Goal: Information Seeking & Learning: Learn about a topic

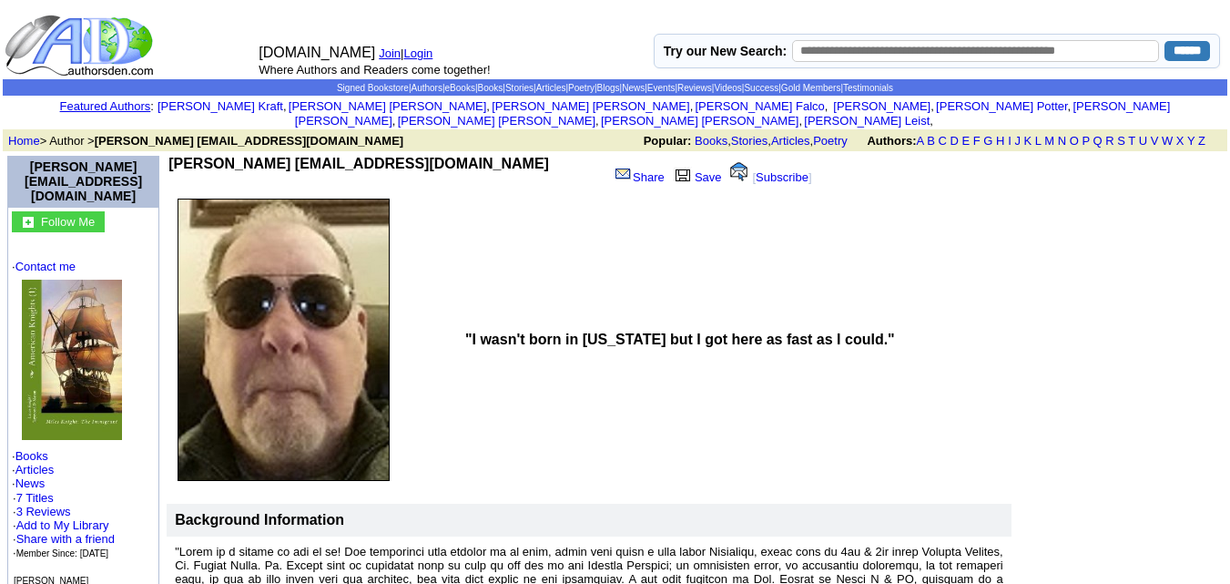
click at [77, 312] on img at bounding box center [72, 360] width 100 height 160
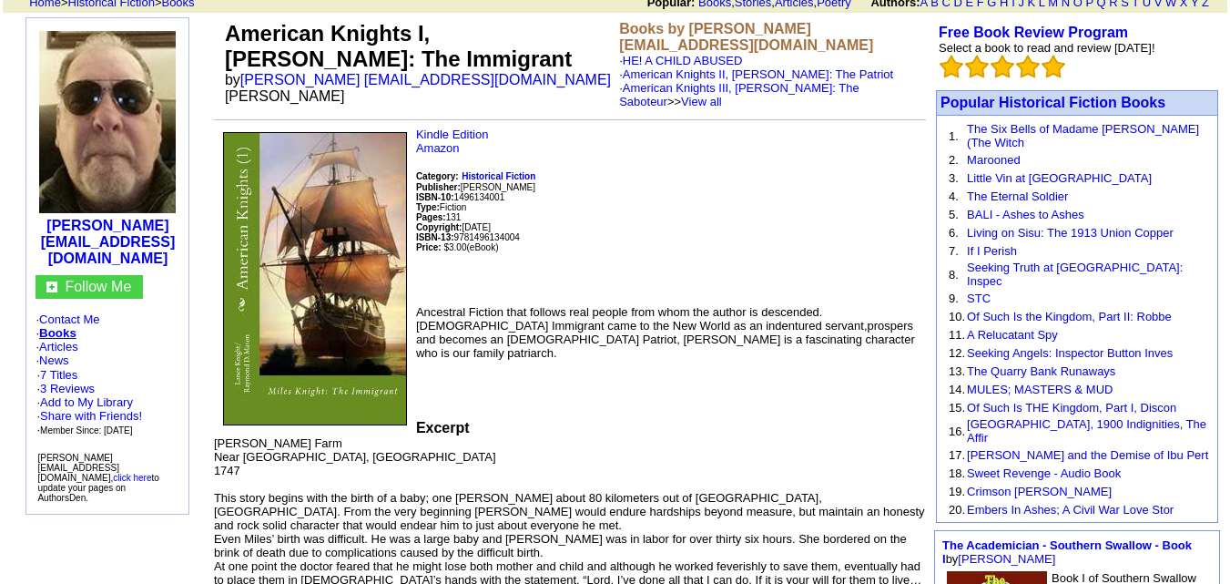
scroll to position [117, 0]
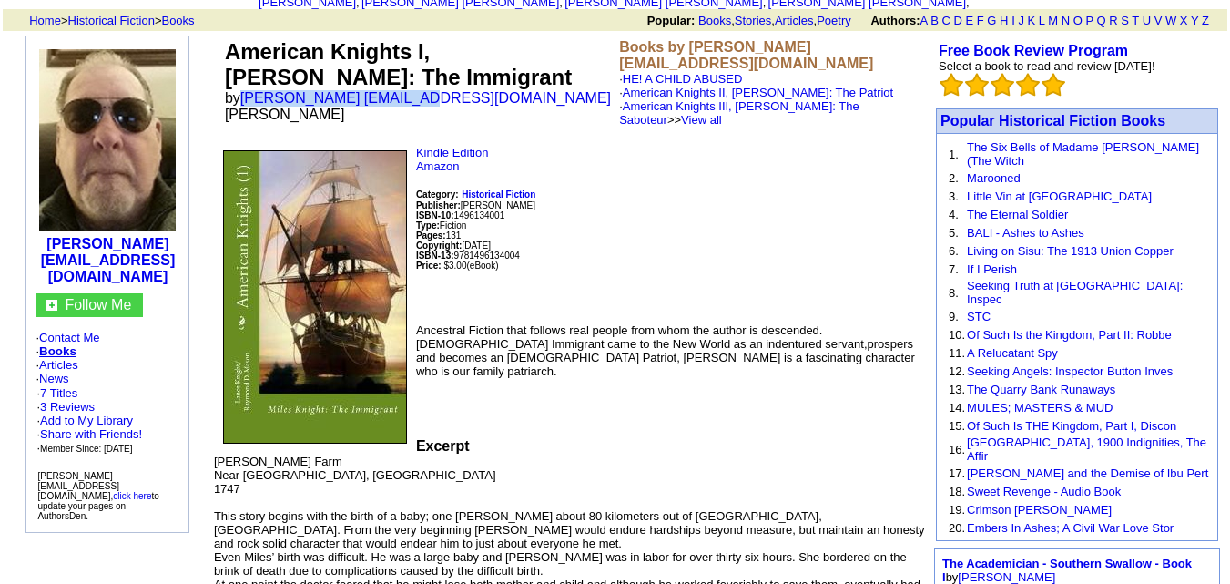
drag, startPoint x: 240, startPoint y: 84, endPoint x: 428, endPoint y: 92, distance: 187.8
click at [428, 92] on td "American Knights I, Miles Knight: The Immigrant by Lance muser4u@gmail.com Raym…" at bounding box center [418, 83] width 394 height 95
copy font "[PERSON_NAME] [EMAIL_ADDRESS][DOMAIN_NAME]"
click at [583, 86] on td "American Knights I, Miles Knight: The Immigrant by Lance muser4u@gmail.com Raym…" at bounding box center [418, 83] width 394 height 95
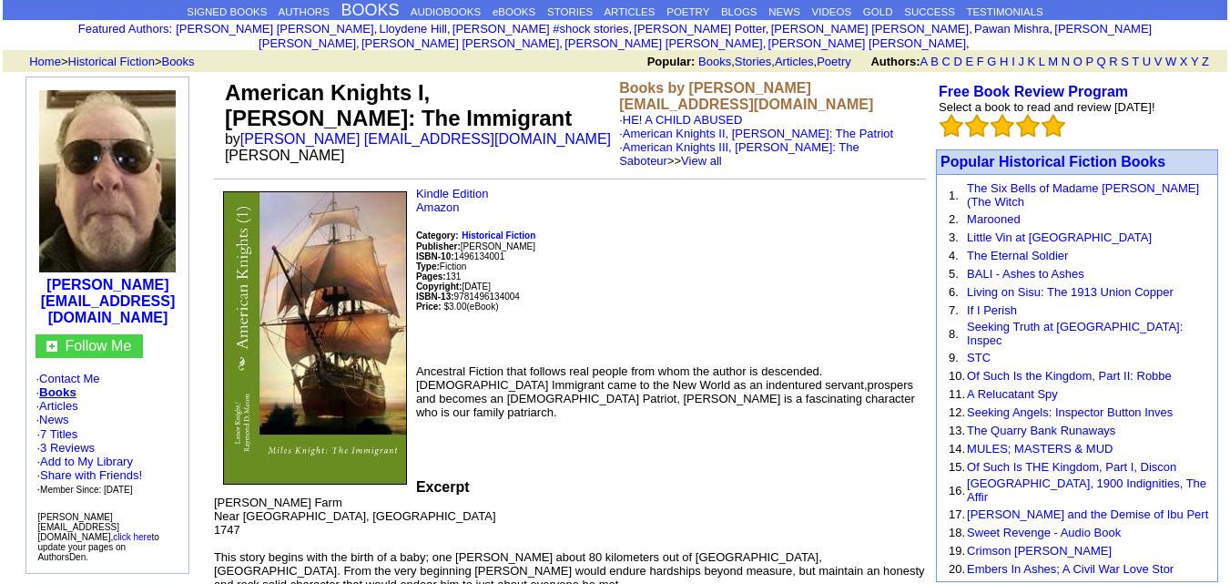
scroll to position [72, 0]
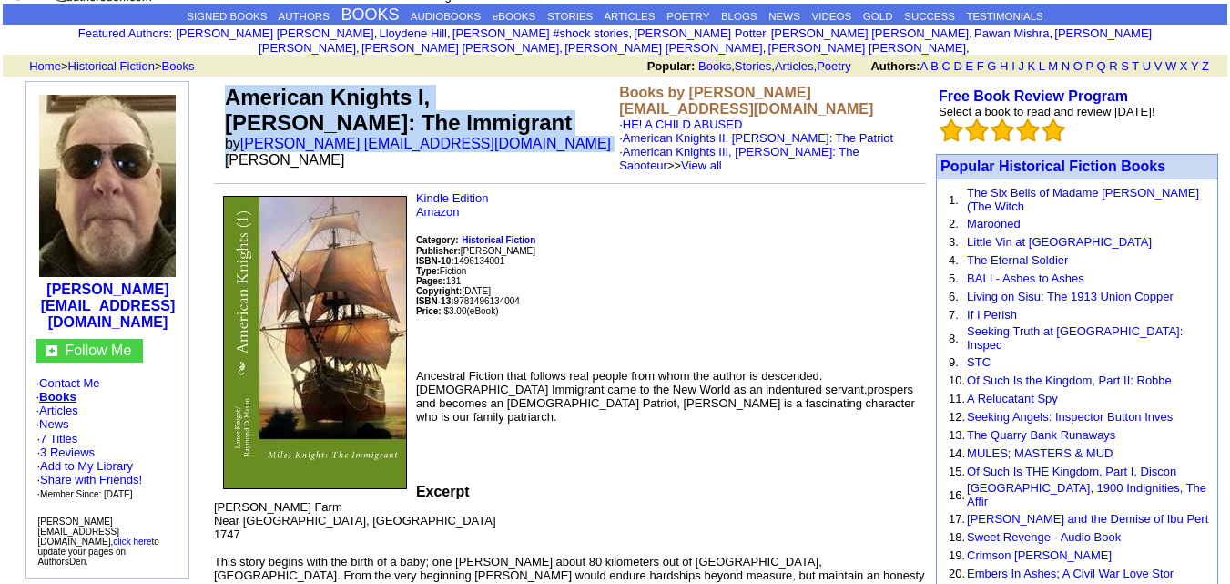
drag, startPoint x: 432, startPoint y: 128, endPoint x: 588, endPoint y: 81, distance: 163.4
click at [588, 81] on td "American Knights I, Miles Knight: The Immigrant by Lance muser4u@gmail.com Raym…" at bounding box center [418, 128] width 394 height 95
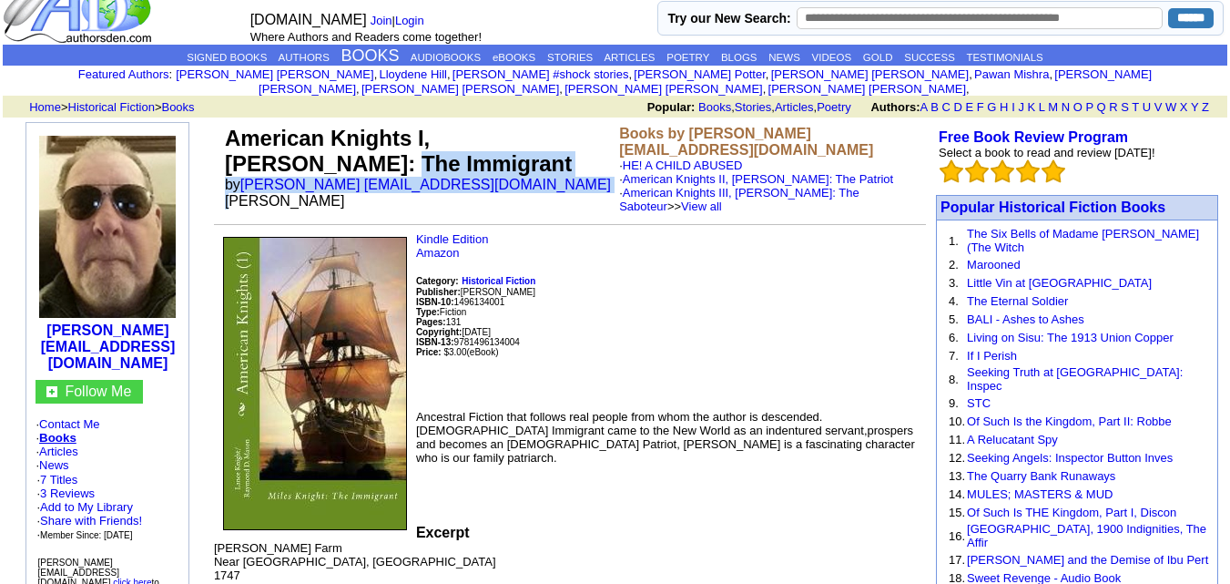
scroll to position [26, 0]
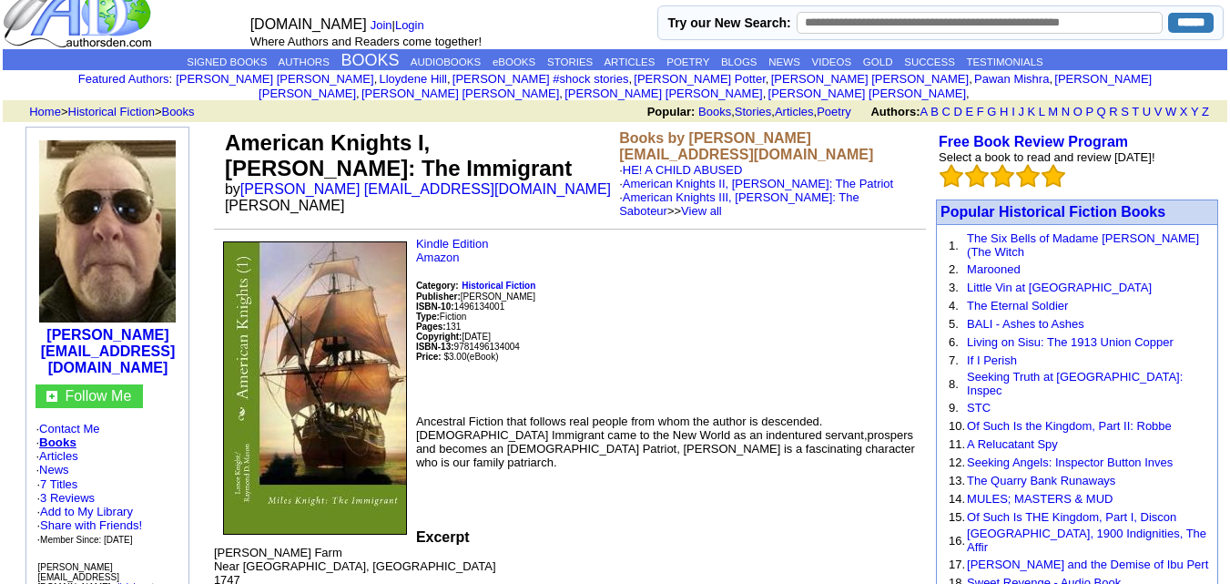
click at [564, 181] on font "by Lance muser4u@gmail.com Raymond D. Mason" at bounding box center [418, 197] width 386 height 32
drag, startPoint x: 567, startPoint y: 173, endPoint x: 438, endPoint y: 171, distance: 129.3
click at [438, 181] on font "by Lance muser4u@gmail.com Raymond D. Mason" at bounding box center [418, 197] width 386 height 32
copy font "Raymond D. Mason"
